Goal: Task Accomplishment & Management: Use online tool/utility

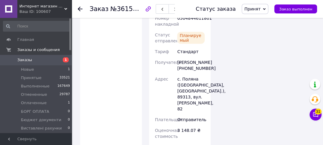
scroll to position [1029, 0]
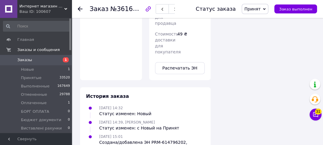
scroll to position [551, 0]
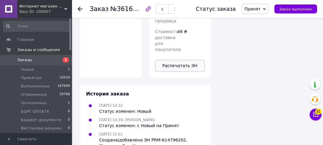
click at [182, 65] on button "Распечатать ЭН" at bounding box center [180, 66] width 50 height 12
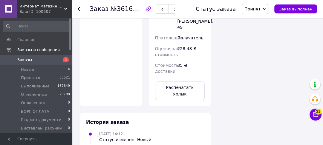
scroll to position [479, 0]
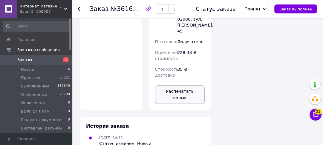
click at [183, 86] on button "Распечатать ярлык" at bounding box center [180, 95] width 50 height 19
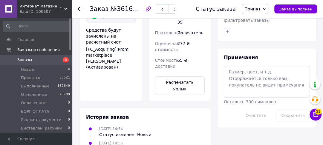
scroll to position [308, 0]
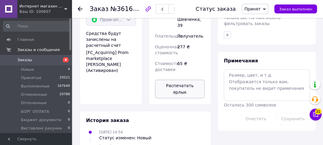
click at [187, 80] on button "Распечатать ярлык" at bounding box center [180, 89] width 50 height 19
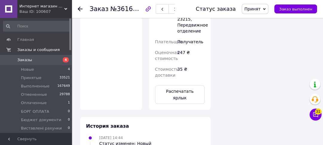
scroll to position [527, 0]
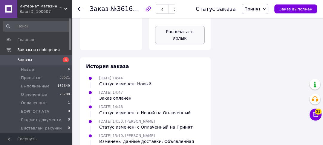
click at [176, 33] on button "Распечатать ярлык" at bounding box center [180, 35] width 50 height 19
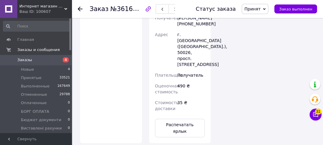
scroll to position [455, 0]
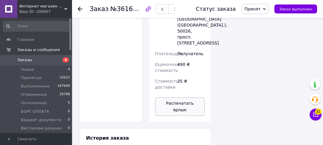
click at [183, 98] on button "Распечатать ярлык" at bounding box center [180, 107] width 50 height 19
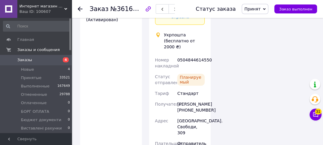
scroll to position [503, 0]
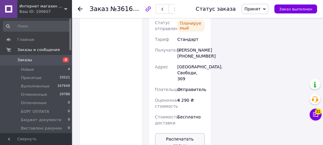
click at [181, 133] on button "Распечатать ярлык" at bounding box center [180, 142] width 50 height 19
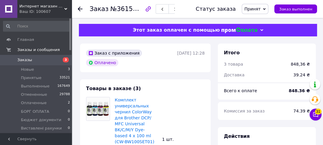
click at [185, 97] on div "Комплект универсальных чернил ColorWay для Brother DCP/ MFC Universal BK/C/M/Y …" at bounding box center [160, 147] width 95 height 102
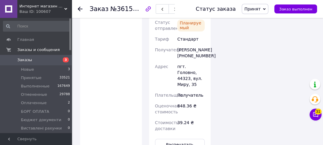
scroll to position [646, 0]
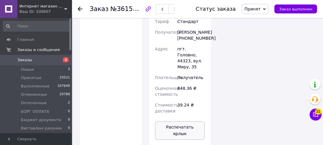
click at [182, 121] on button "Распечатать ярлык" at bounding box center [180, 130] width 50 height 19
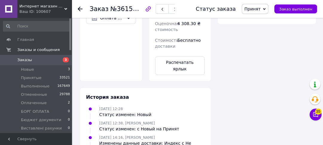
scroll to position [383, 0]
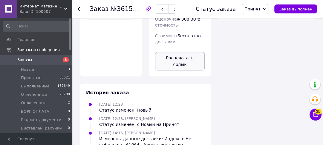
click at [183, 71] on button "Распечатать ярлык" at bounding box center [180, 61] width 50 height 19
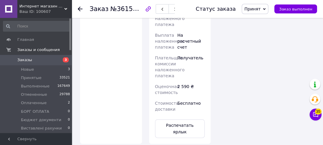
scroll to position [503, 0]
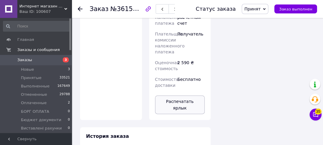
click at [181, 99] on button "Распечатать ярлык" at bounding box center [180, 105] width 50 height 19
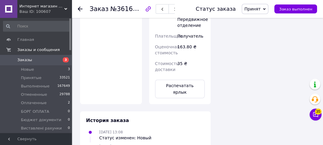
scroll to position [479, 0]
click at [191, 80] on button "Распечатать ярлык" at bounding box center [180, 89] width 50 height 19
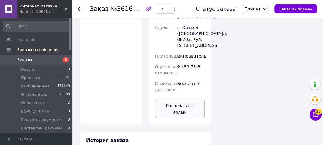
scroll to position [503, 0]
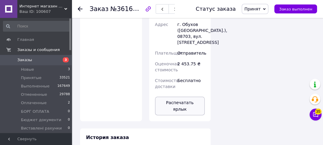
click at [178, 97] on button "Распечатать ярлык" at bounding box center [180, 106] width 50 height 19
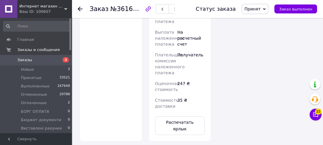
scroll to position [479, 0]
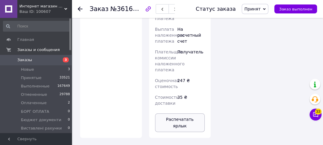
click at [181, 114] on button "Распечатать ярлык" at bounding box center [180, 123] width 50 height 19
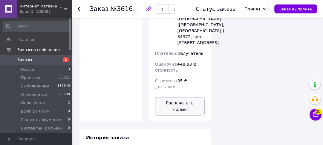
scroll to position [551, 0]
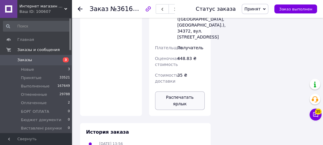
click at [189, 92] on button "Распечатать ярлык" at bounding box center [180, 101] width 50 height 19
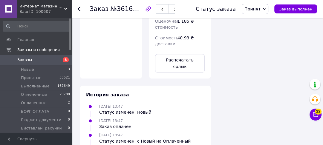
scroll to position [479, 0]
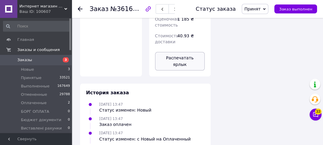
click at [188, 52] on button "Распечатать ярлык" at bounding box center [180, 61] width 50 height 19
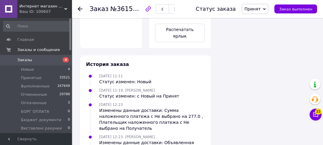
scroll to position [575, 0]
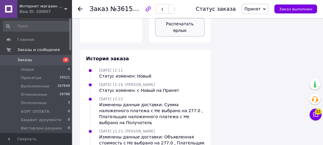
click at [182, 22] on button "Распечатать ярлык" at bounding box center [180, 27] width 50 height 19
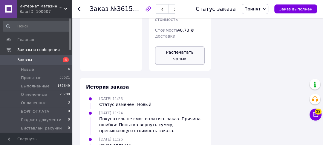
scroll to position [475, 0]
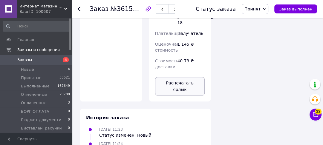
click at [180, 77] on button "Распечатать ярлык" at bounding box center [180, 86] width 50 height 19
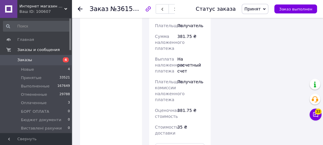
scroll to position [479, 0]
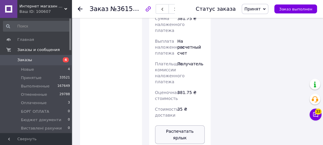
drag, startPoint x: 176, startPoint y: 100, endPoint x: 174, endPoint y: 96, distance: 4.7
click at [175, 126] on button "Распечатать ярлык" at bounding box center [180, 135] width 50 height 19
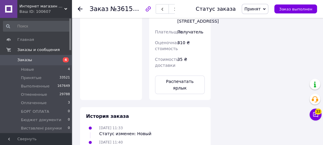
scroll to position [503, 0]
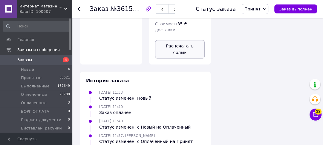
click at [200, 40] on button "Распечатать ярлык" at bounding box center [180, 49] width 50 height 19
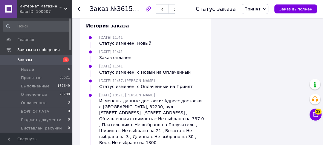
scroll to position [461, 0]
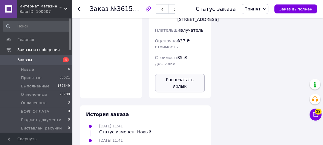
click at [160, 74] on button "Распечатать ярлык" at bounding box center [180, 83] width 50 height 19
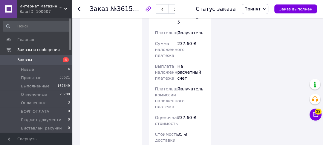
scroll to position [479, 0]
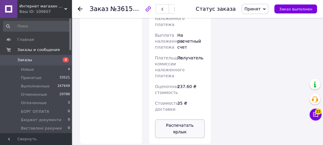
click at [189, 120] on button "Распечатать ярлык" at bounding box center [180, 129] width 50 height 19
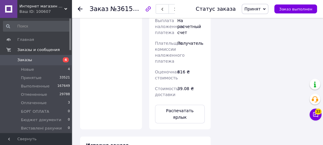
scroll to position [503, 0]
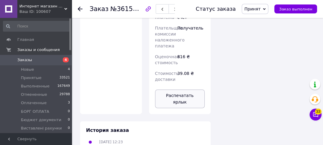
click at [173, 90] on button "Распечатать ярлык" at bounding box center [180, 99] width 50 height 19
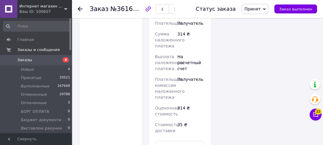
scroll to position [551, 0]
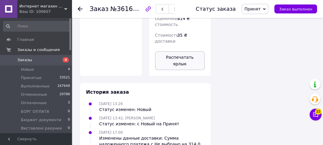
click at [189, 51] on button "Распечатать ярлык" at bounding box center [180, 60] width 50 height 19
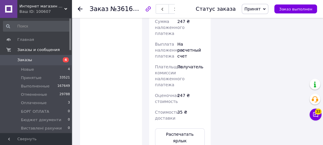
scroll to position [527, 0]
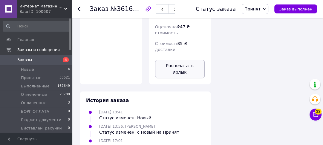
drag, startPoint x: 193, startPoint y: 84, endPoint x: 196, endPoint y: 81, distance: 4.7
click at [193, 78] on button "Распечатать ярлык" at bounding box center [180, 69] width 50 height 19
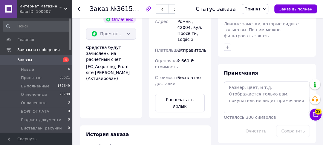
scroll to position [311, 0]
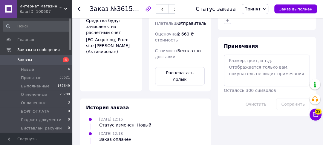
click at [186, 67] on button "Распечатать ярлык" at bounding box center [180, 76] width 50 height 19
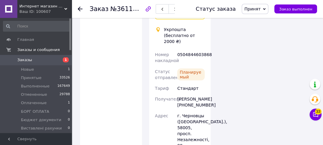
scroll to position [838, 0]
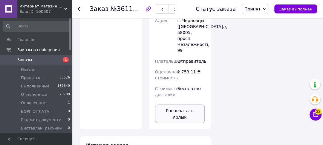
click at [184, 105] on button "Распечатать ярлык" at bounding box center [180, 114] width 50 height 19
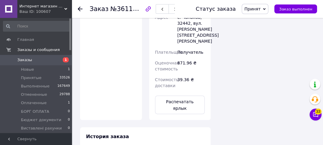
scroll to position [766, 0]
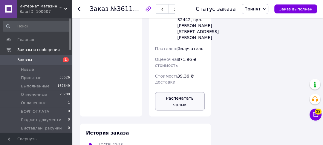
click at [188, 92] on button "Распечатать ярлык" at bounding box center [180, 101] width 50 height 19
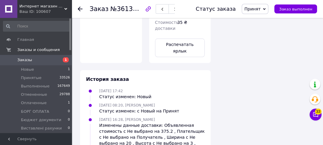
scroll to position [449, 0]
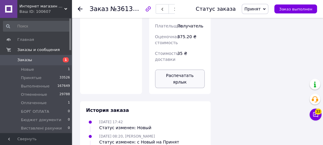
drag, startPoint x: 176, startPoint y: 53, endPoint x: 175, endPoint y: 61, distance: 8.5
click at [175, 70] on button "Распечатать ярлык" at bounding box center [180, 79] width 50 height 19
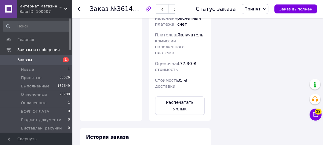
scroll to position [503, 0]
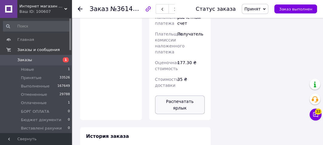
click at [194, 96] on button "Распечатать ярлык" at bounding box center [180, 105] width 50 height 19
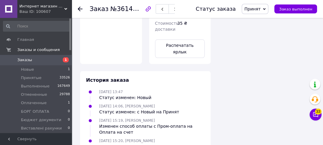
scroll to position [503, 0]
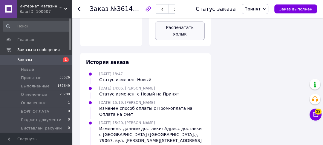
click at [176, 25] on button "Распечатать ярлык" at bounding box center [180, 31] width 50 height 19
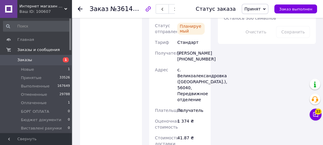
scroll to position [431, 0]
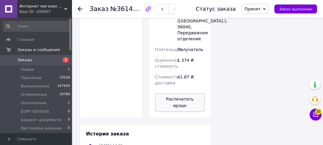
click at [185, 93] on button "Распечатать ярлык" at bounding box center [180, 102] width 50 height 19
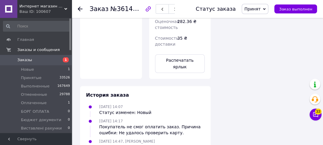
scroll to position [551, 0]
click at [187, 54] on button "Распечатать ярлык" at bounding box center [180, 63] width 50 height 19
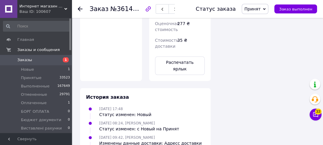
scroll to position [479, 0]
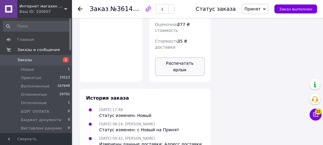
click at [173, 58] on button "Распечатать ярлык" at bounding box center [180, 66] width 50 height 19
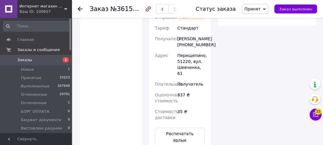
scroll to position [439, 0]
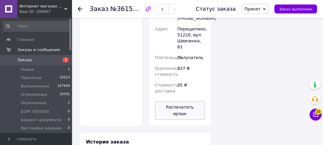
click at [196, 101] on button "Распечатать ярлык" at bounding box center [180, 110] width 50 height 19
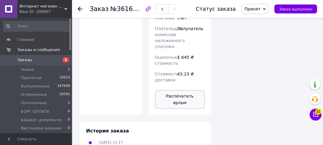
click at [201, 90] on button "Распечатать ярлык" at bounding box center [180, 99] width 50 height 19
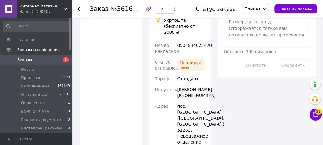
scroll to position [503, 0]
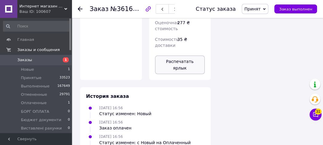
click at [173, 56] on button "Распечатать ярлык" at bounding box center [180, 65] width 50 height 19
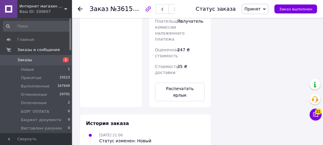
scroll to position [503, 0]
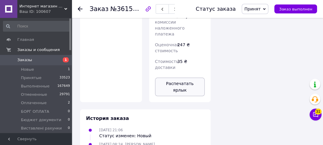
click at [171, 78] on button "Распечатать ярлык" at bounding box center [180, 87] width 50 height 19
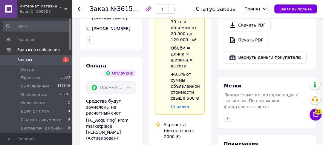
scroll to position [311, 0]
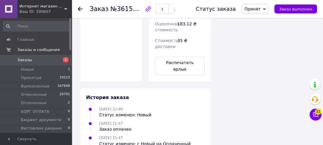
scroll to position [479, 0]
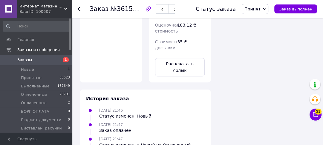
click at [198, 58] on button "Распечатать ярлык" at bounding box center [180, 67] width 50 height 19
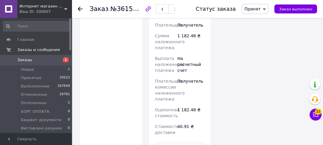
scroll to position [646, 0]
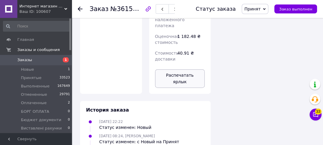
click at [192, 70] on button "Распечатать ярлык" at bounding box center [180, 78] width 50 height 19
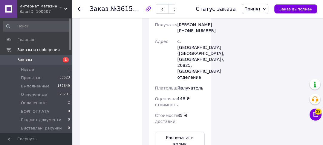
scroll to position [599, 0]
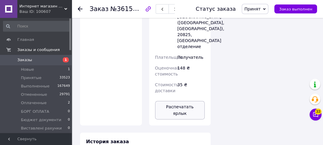
click at [161, 101] on button "Распечатать ярлык" at bounding box center [180, 110] width 50 height 19
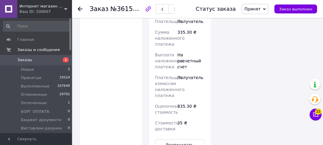
scroll to position [622, 0]
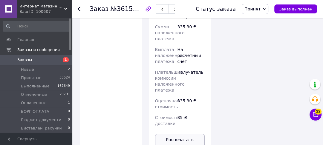
click at [195, 134] on button "Распечатать ярлык" at bounding box center [180, 143] width 50 height 19
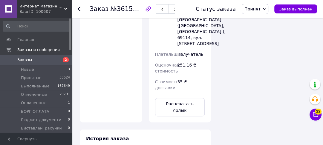
scroll to position [503, 0]
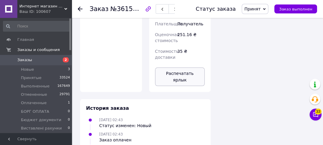
click at [185, 68] on button "Распечатать ярлык" at bounding box center [180, 77] width 50 height 19
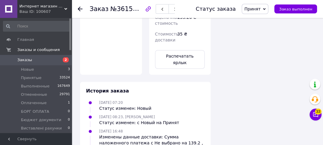
scroll to position [549, 0]
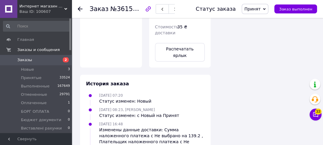
click at [188, 43] on button "Распечатать ярлык" at bounding box center [180, 52] width 50 height 19
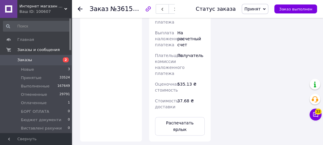
scroll to position [597, 0]
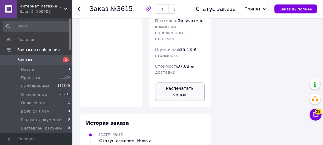
click at [182, 83] on button "Распечатать ярлык" at bounding box center [180, 92] width 50 height 19
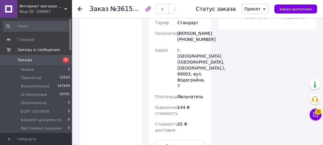
scroll to position [454, 0]
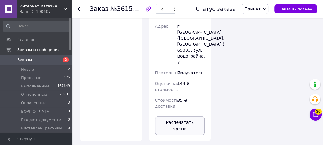
click at [185, 117] on button "Распечатать ярлык" at bounding box center [180, 126] width 50 height 19
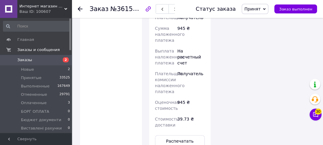
scroll to position [479, 0]
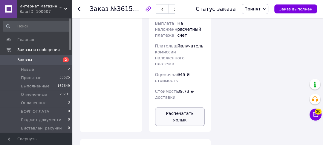
click at [177, 108] on button "Распечатать ярлык" at bounding box center [180, 117] width 50 height 19
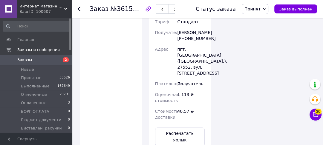
scroll to position [599, 0]
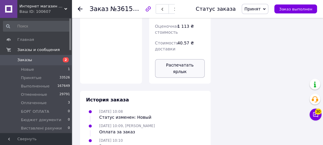
click at [190, 59] on button "Распечатать ярлык" at bounding box center [180, 68] width 50 height 19
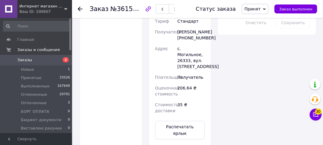
scroll to position [479, 0]
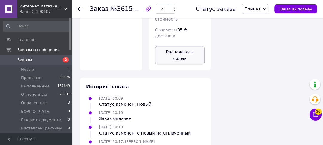
click at [189, 46] on button "Распечатать ярлык" at bounding box center [180, 55] width 50 height 19
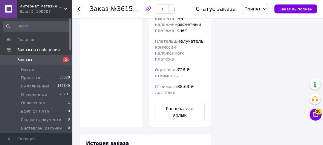
scroll to position [479, 0]
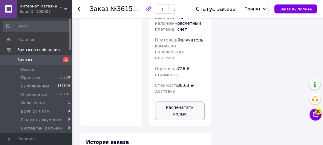
click at [194, 102] on button "Распечатать ярлык" at bounding box center [180, 111] width 50 height 19
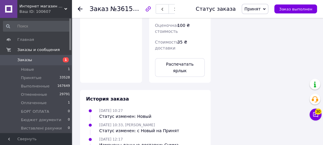
scroll to position [532, 0]
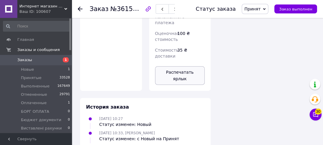
click at [182, 66] on button "Распечатать ярлык" at bounding box center [180, 75] width 50 height 19
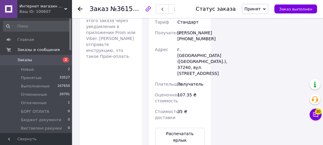
scroll to position [551, 0]
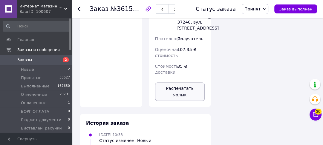
click at [188, 83] on button "Распечатать ярлык" at bounding box center [180, 92] width 50 height 19
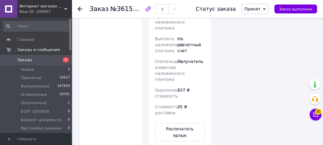
scroll to position [525, 0]
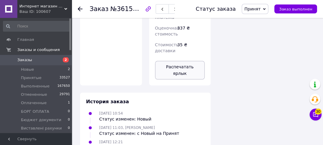
click at [194, 70] on button "Распечатать ярлык" at bounding box center [180, 70] width 50 height 19
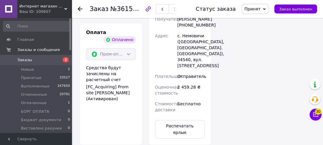
scroll to position [584, 0]
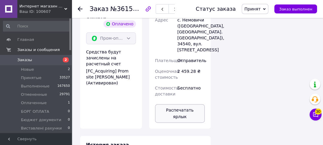
click at [187, 119] on button "Распечатать ярлык" at bounding box center [180, 113] width 50 height 19
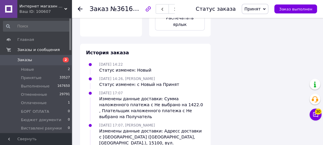
scroll to position [582, 0]
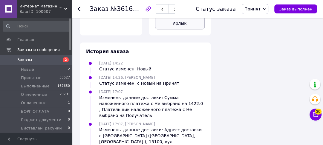
click at [183, 23] on button "Распечатать ярлык" at bounding box center [180, 20] width 50 height 19
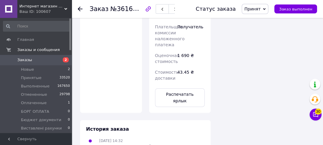
scroll to position [527, 0]
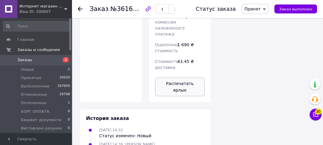
drag, startPoint x: 173, startPoint y: 85, endPoint x: 173, endPoint y: 79, distance: 6.0
click at [173, 79] on button "Распечатать ярлык" at bounding box center [180, 87] width 50 height 19
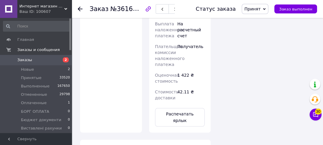
scroll to position [502, 0]
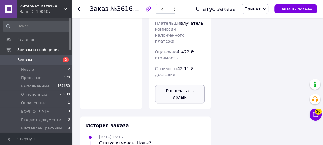
click at [177, 85] on button "Распечатать ярлык" at bounding box center [180, 94] width 50 height 19
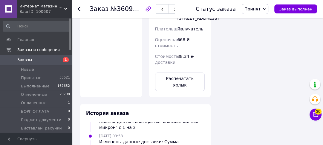
scroll to position [455, 0]
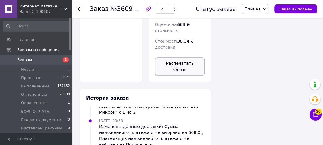
click at [180, 57] on button "Распечатать ярлык" at bounding box center [180, 66] width 50 height 19
